Goal: Task Accomplishment & Management: Use online tool/utility

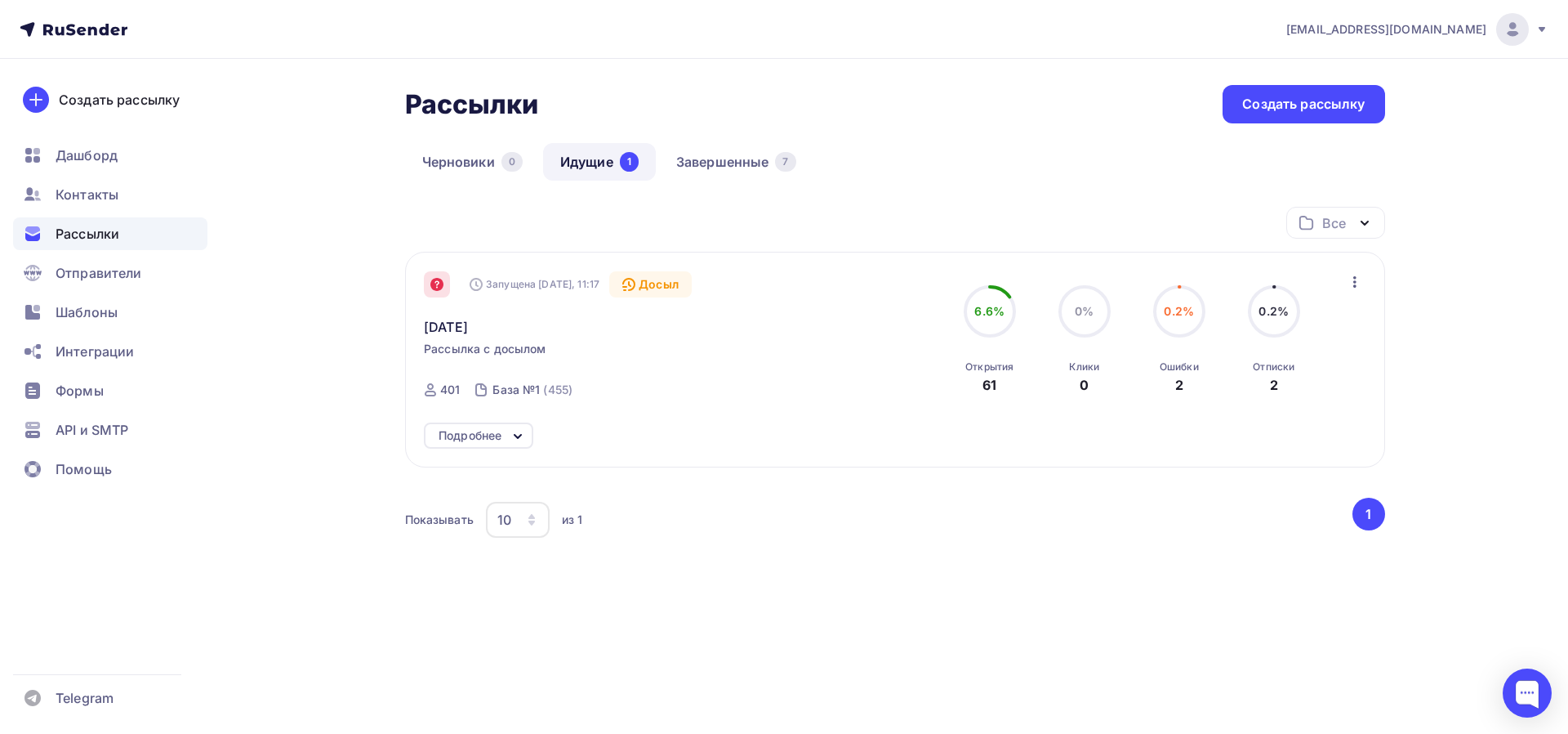
click at [437, 282] on icon at bounding box center [437, 285] width 13 height 13
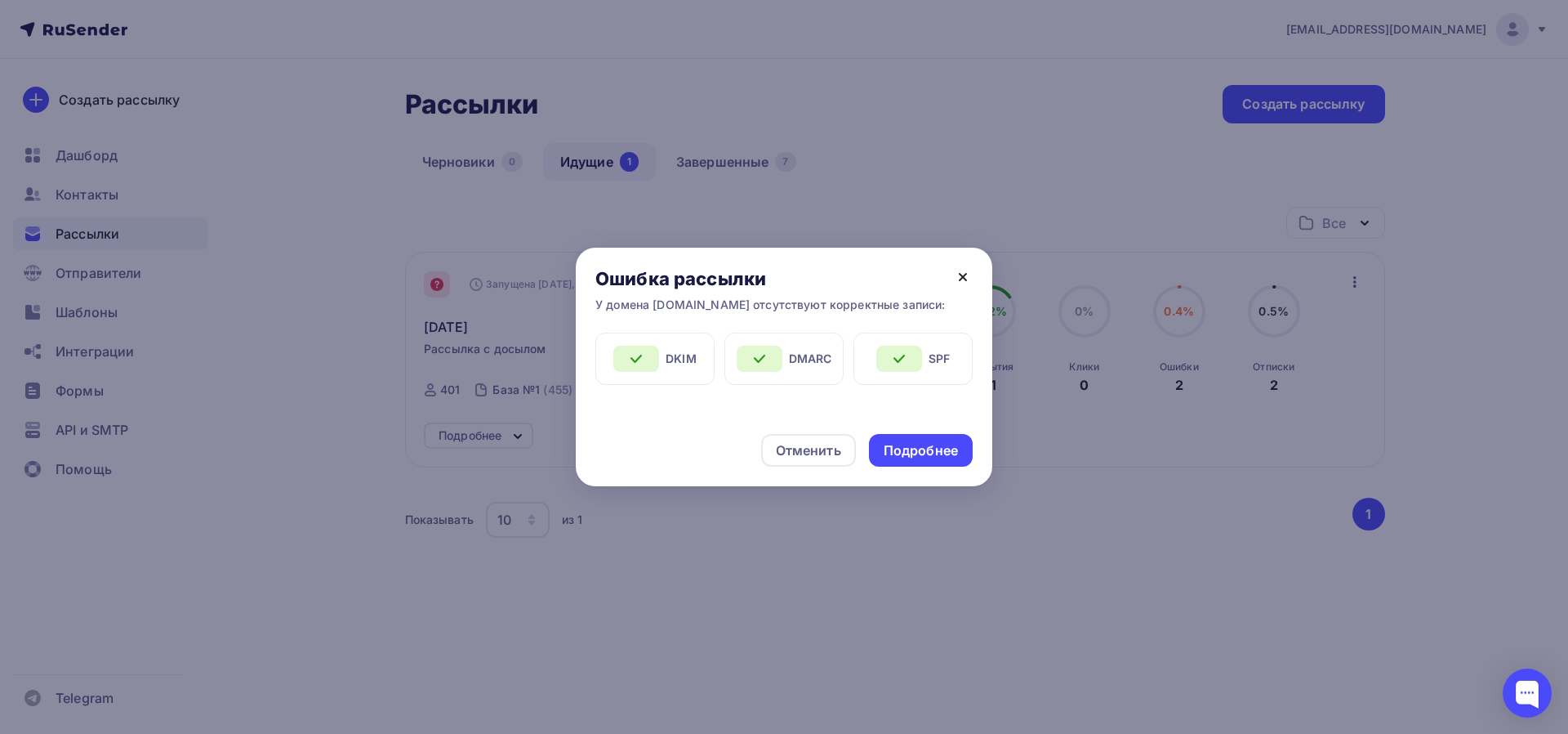
click at [968, 282] on icon at bounding box center [963, 276] width 20 height 20
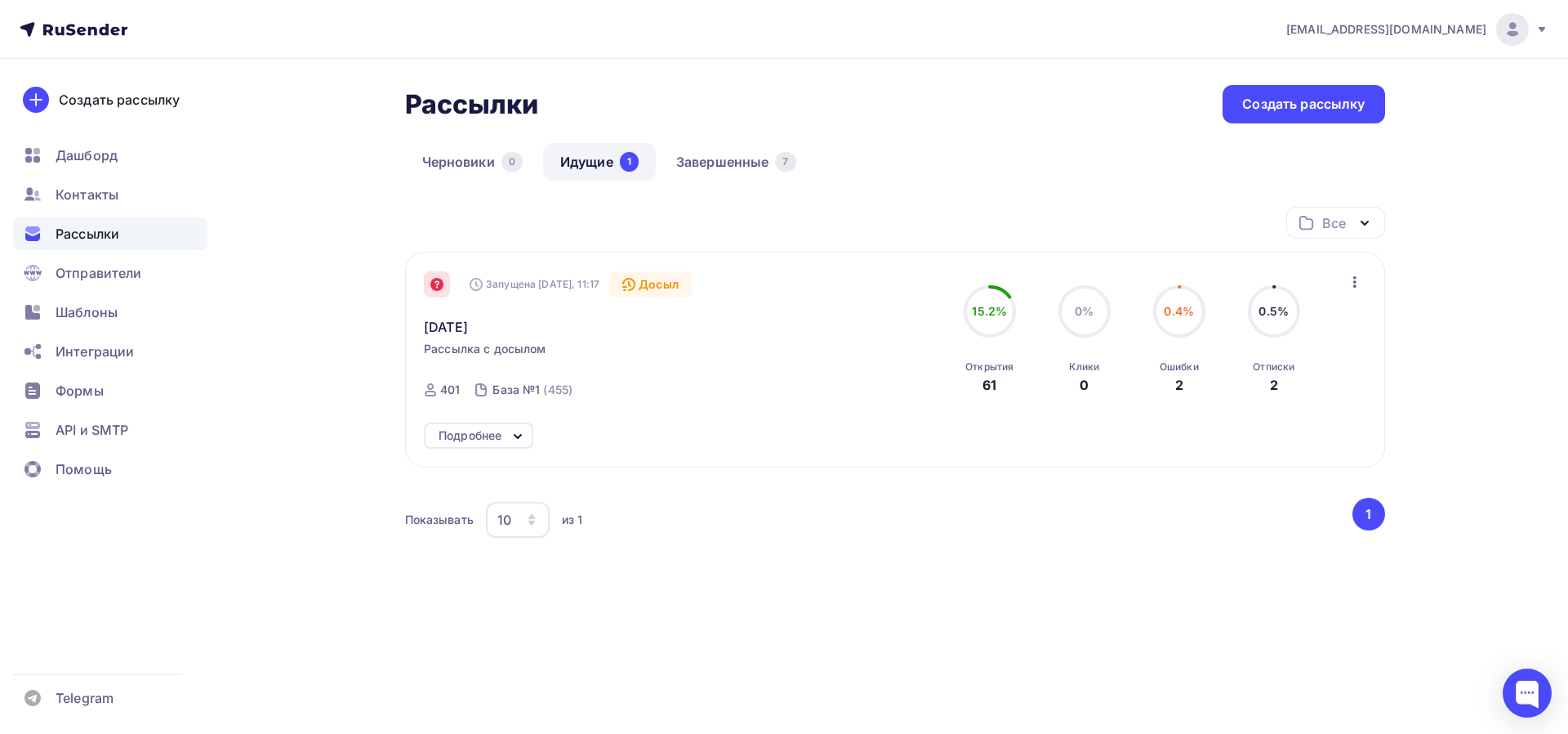
click at [504, 435] on div "Подробнее" at bounding box center [479, 435] width 110 height 26
click at [111, 733] on div "Создать рассылку [GEOGRAPHIC_DATA] Контакты Рассылки Отправители Шаблоны Интегр…" at bounding box center [110, 395] width 220 height 674
